Goal: Information Seeking & Learning: Learn about a topic

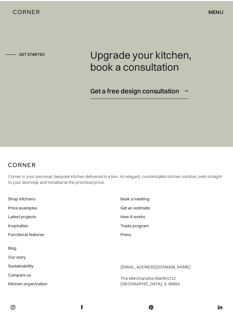
scroll to position [1851, 0]
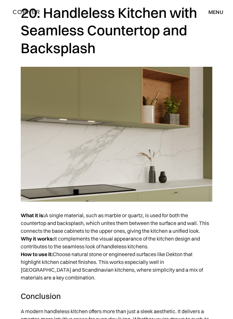
scroll to position [5587, 0]
click at [168, 276] on p "What it is: A single material, such as marble or quartz, is used for both the c…" at bounding box center [117, 246] width 192 height 76
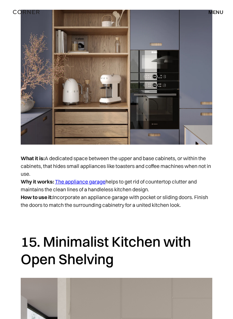
scroll to position [3985, 0]
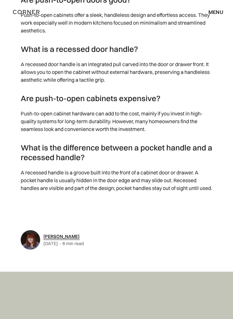
scroll to position [3082, 0]
